Goal: Find specific page/section: Find specific page/section

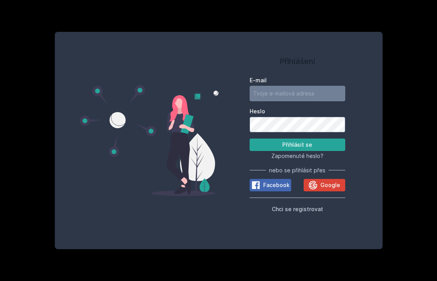
click at [290, 105] on form "E-mail Heslo Přihlásit se" at bounding box center [297, 114] width 96 height 75
click at [281, 97] on input "E-mail" at bounding box center [297, 94] width 96 height 16
type input "[EMAIL_ADDRESS][DOMAIN_NAME]"
click at [303, 146] on button "Přihlásit se" at bounding box center [297, 145] width 96 height 12
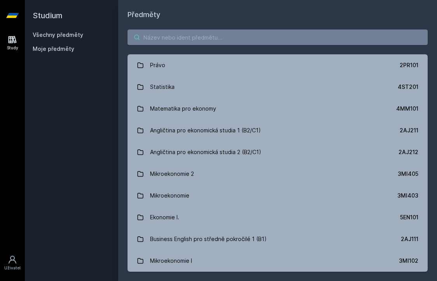
click at [143, 31] on input "search" at bounding box center [277, 38] width 300 height 16
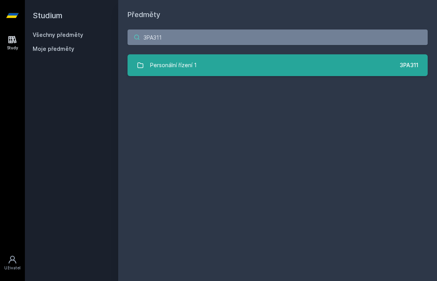
type input "3PA311"
click at [176, 65] on div "Personální řízení 1" at bounding box center [173, 66] width 47 height 16
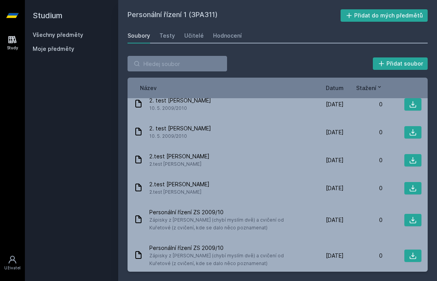
scroll to position [1638, 0]
